Goal: Task Accomplishment & Management: Manage account settings

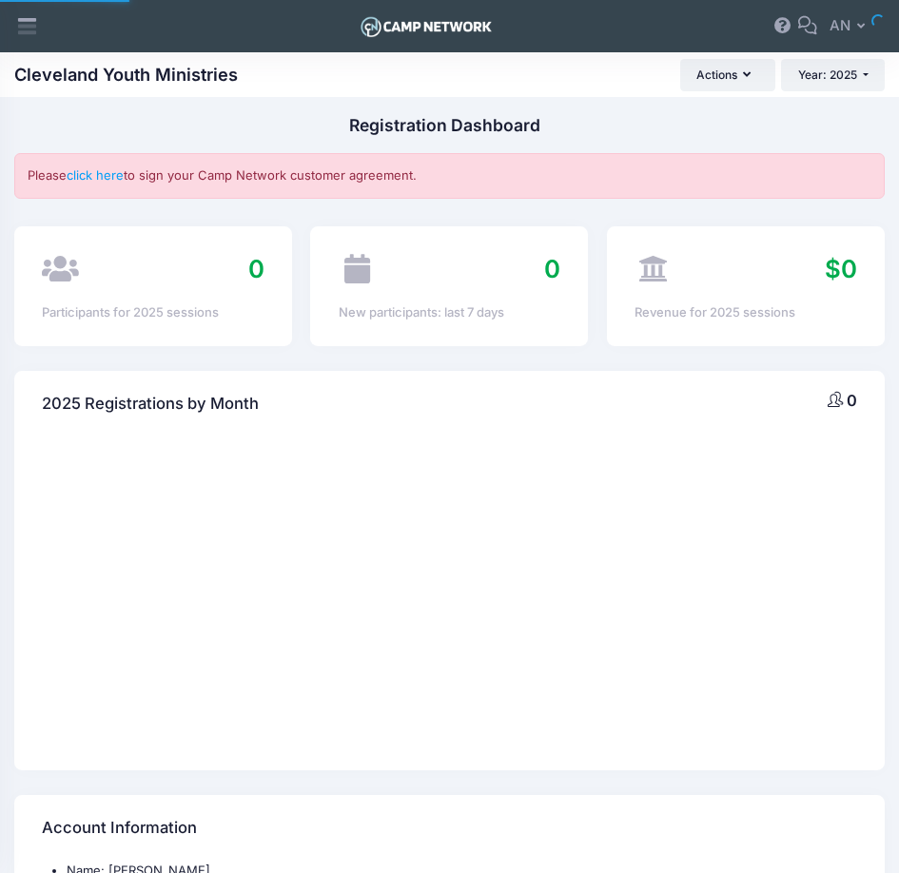
select select
click at [19, 22] on icon at bounding box center [27, 26] width 22 height 22
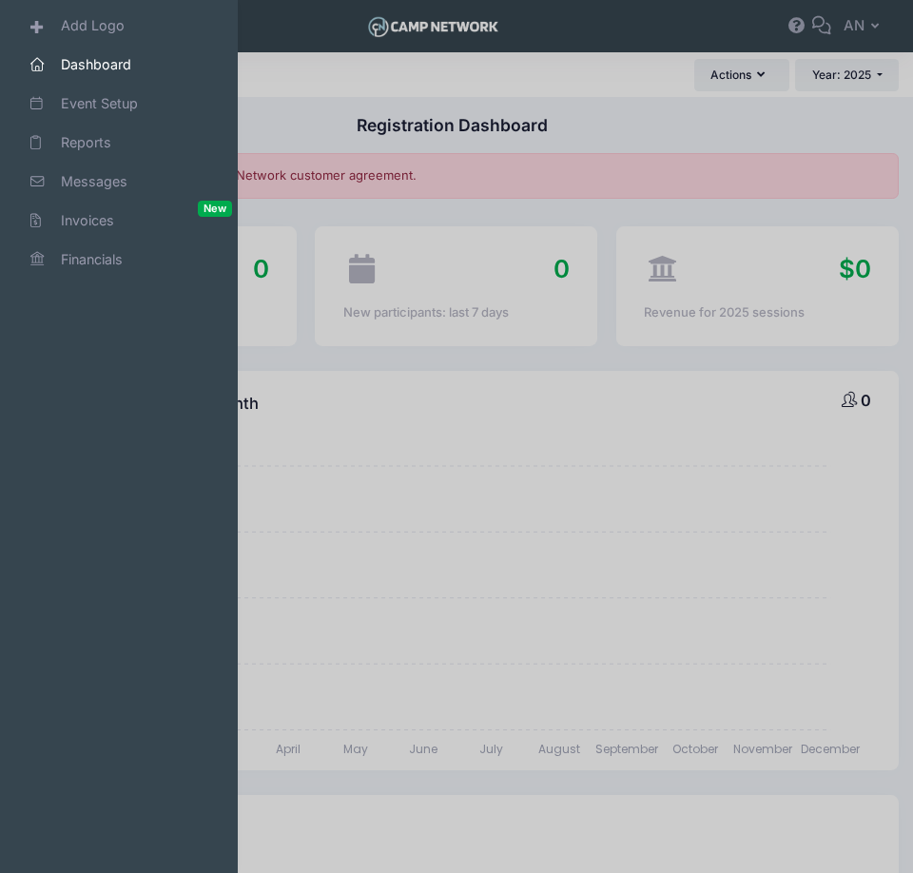
click at [330, 78] on div at bounding box center [456, 436] width 913 height 873
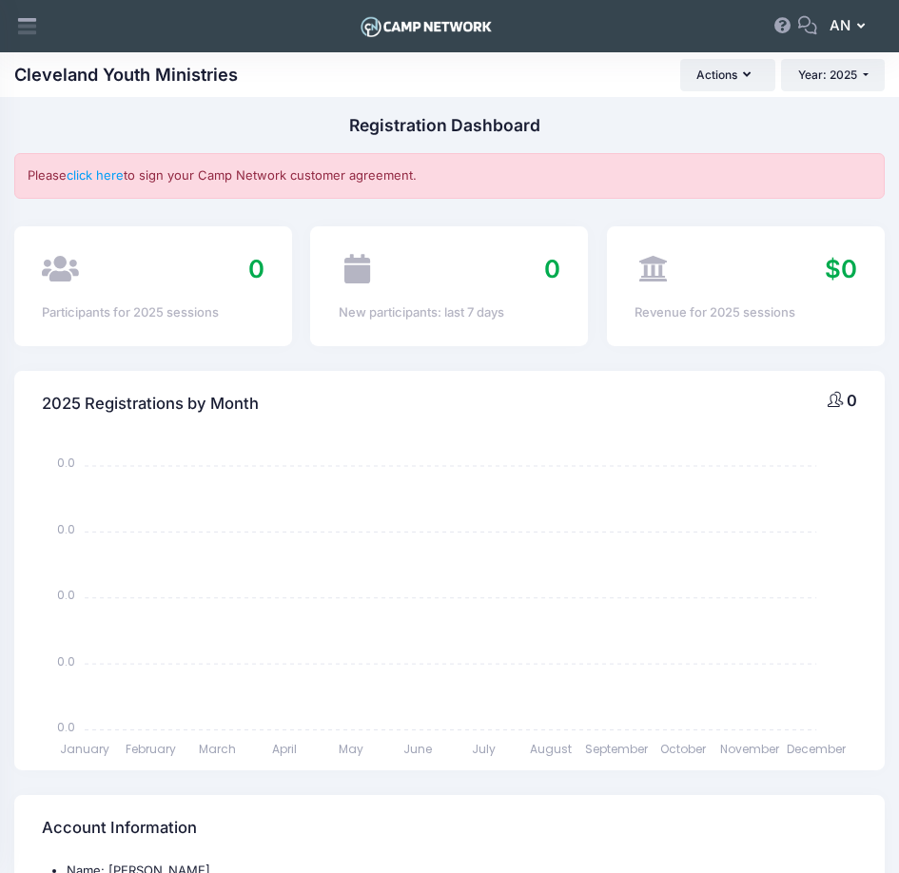
click at [854, 25] on button "AN [PERSON_NAME]" at bounding box center [851, 27] width 68 height 44
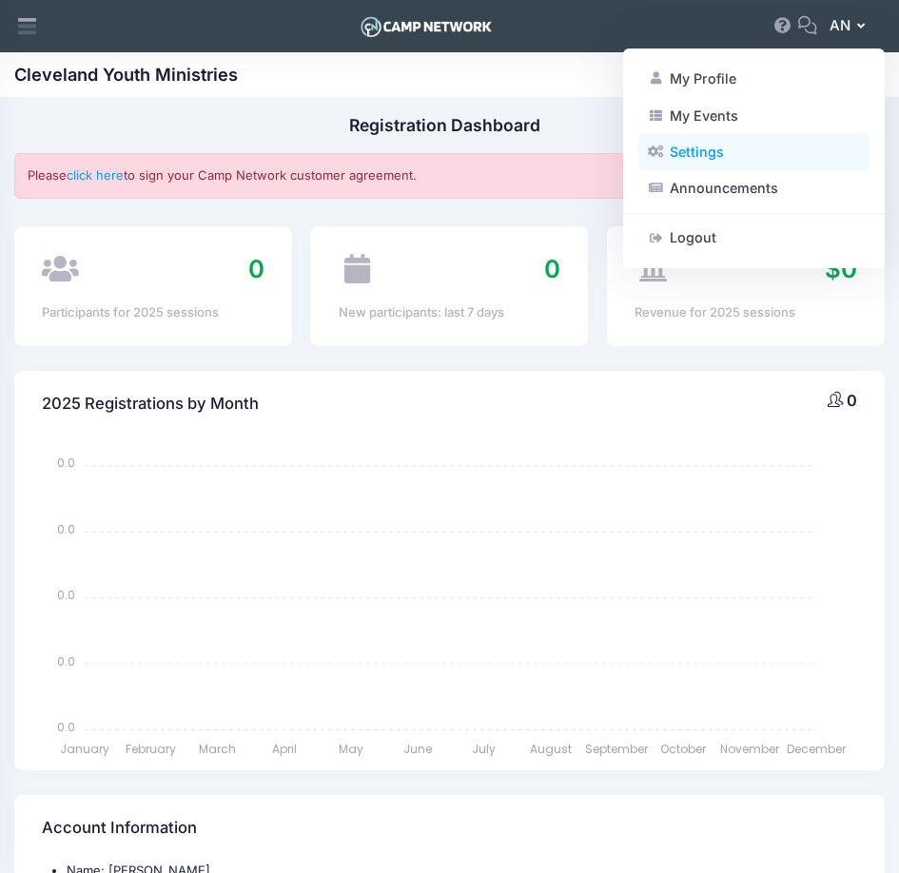
click at [744, 148] on link "Settings" at bounding box center [753, 152] width 231 height 36
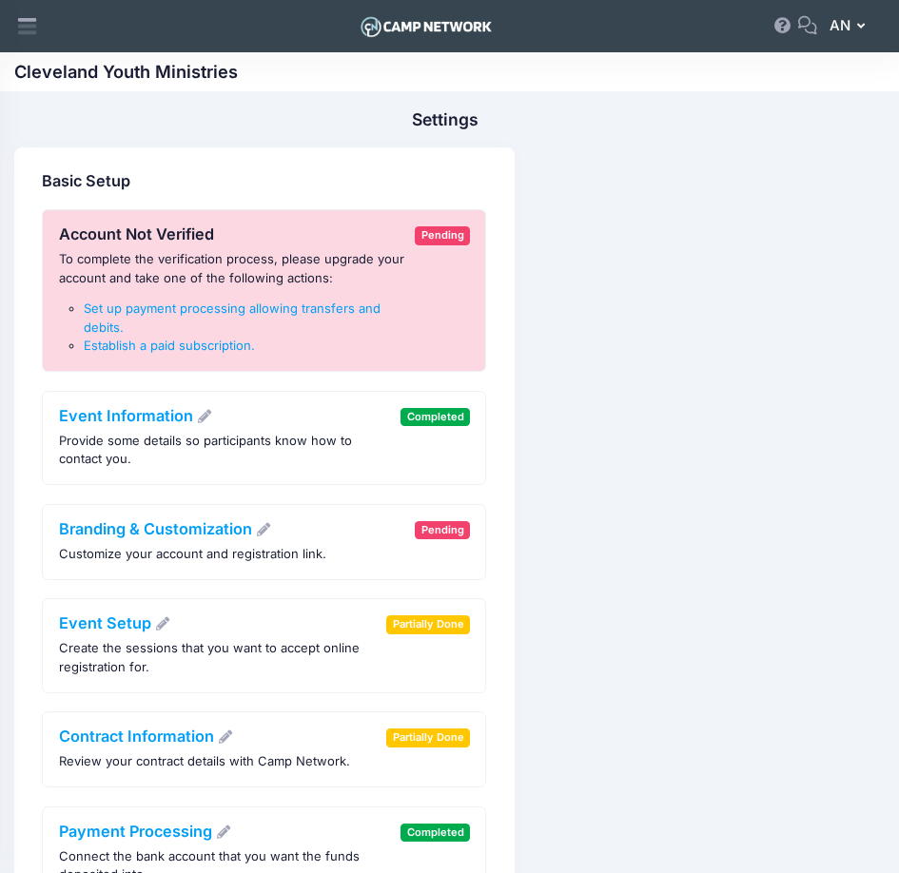
click at [860, 19] on button "AN Arsen Napora" at bounding box center [851, 27] width 68 height 44
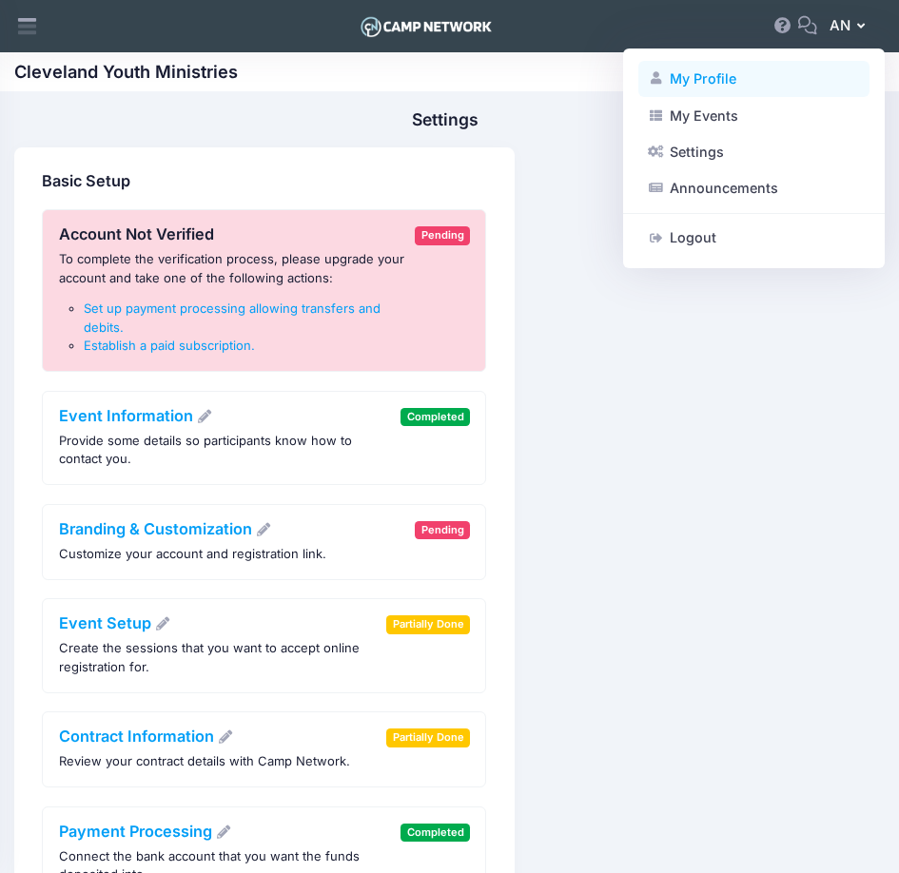
click at [774, 90] on link "My Profile" at bounding box center [753, 79] width 231 height 36
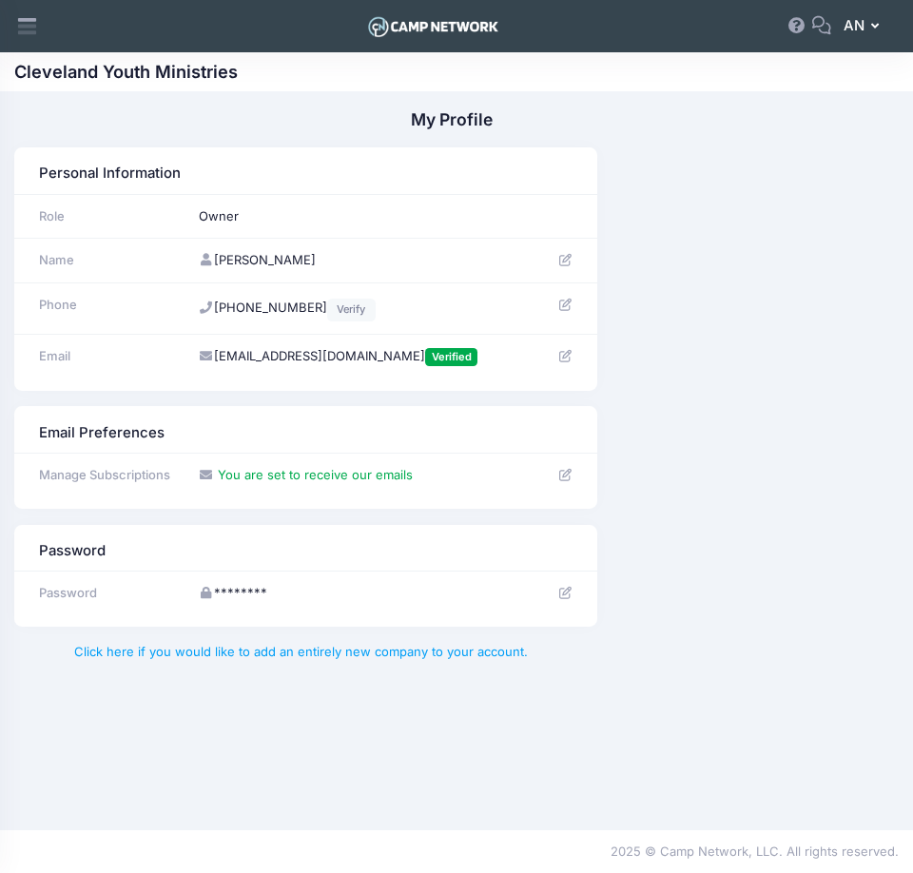
click at [873, 27] on icon "button" at bounding box center [878, 27] width 15 height 0
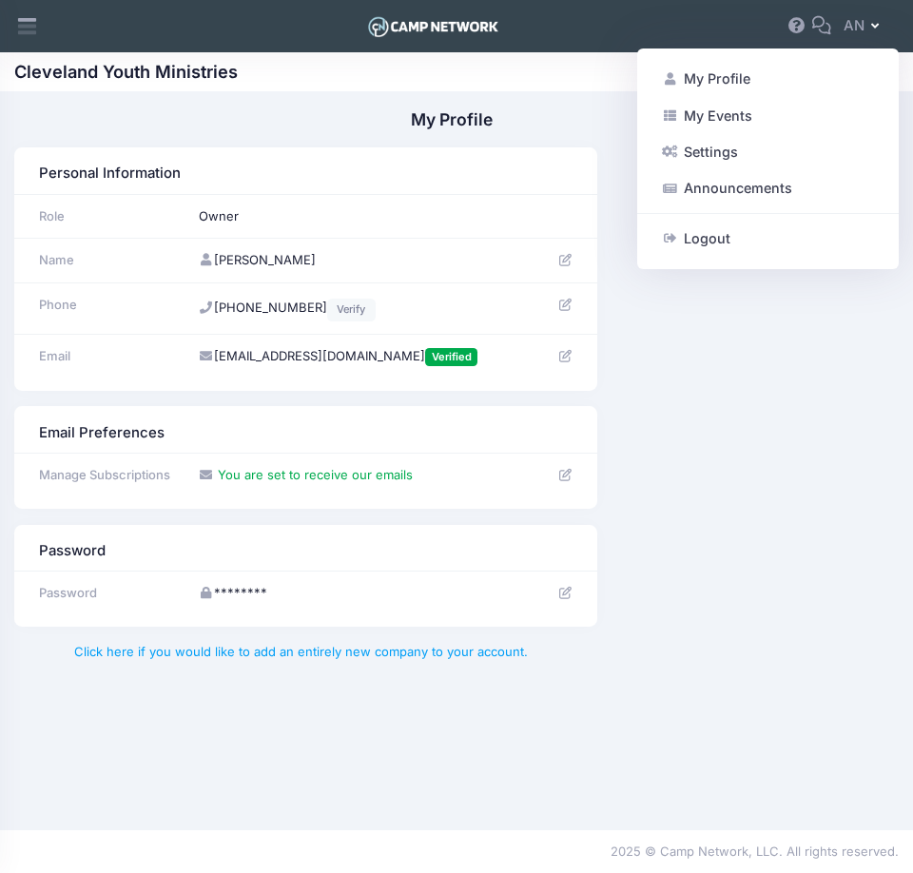
click at [736, 489] on div "Email Preferences Manage Subscriptions You are set to receive our emails" at bounding box center [456, 457] width 903 height 103
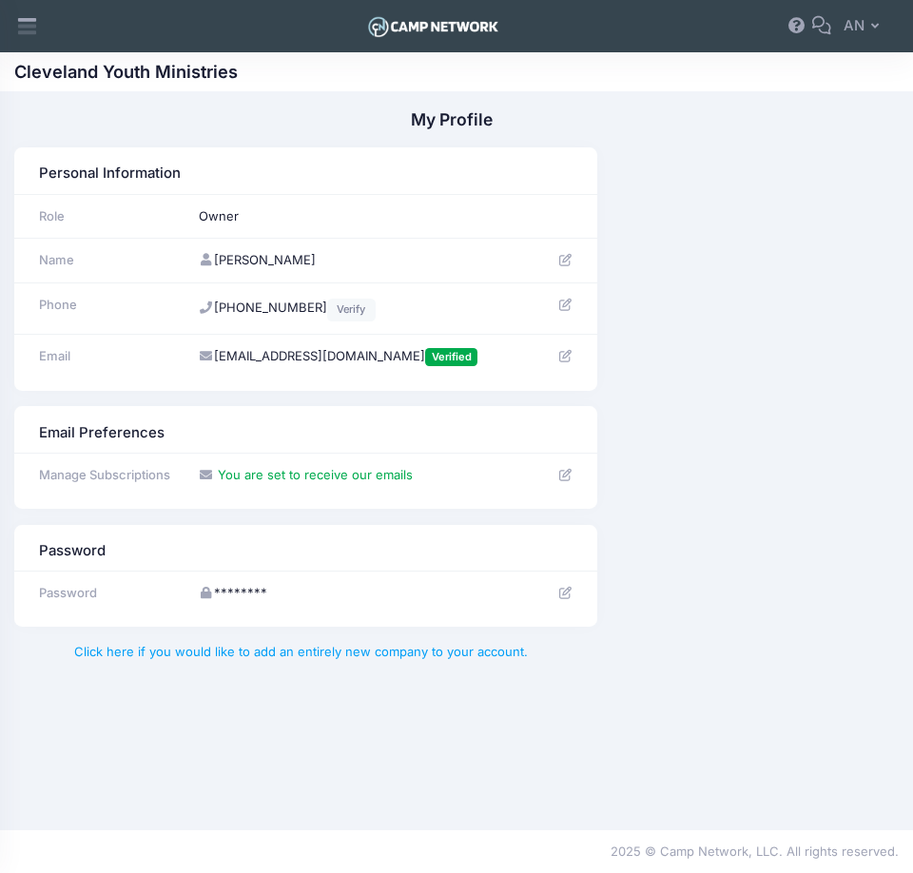
click at [377, 479] on span "You are set to receive our emails" at bounding box center [315, 474] width 195 height 15
click at [553, 468] on td at bounding box center [561, 475] width 71 height 44
click at [555, 474] on td at bounding box center [561, 475] width 71 height 44
click at [563, 358] on icon at bounding box center [564, 356] width 15 height 12
click at [807, 22] on link at bounding box center [798, 25] width 25 height 15
